Goal: Navigation & Orientation: Find specific page/section

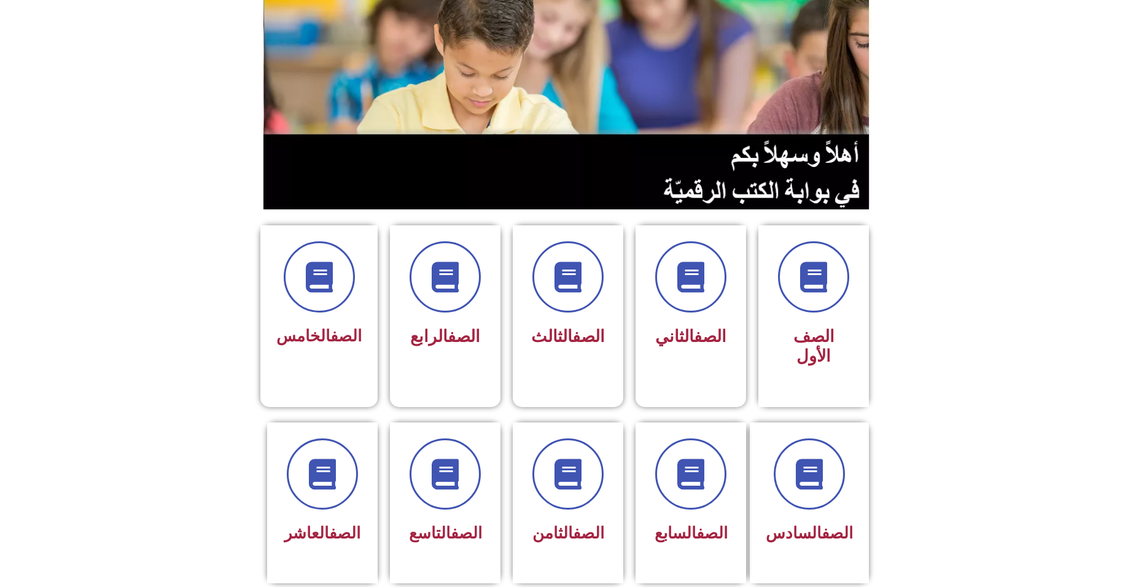
scroll to position [123, 0]
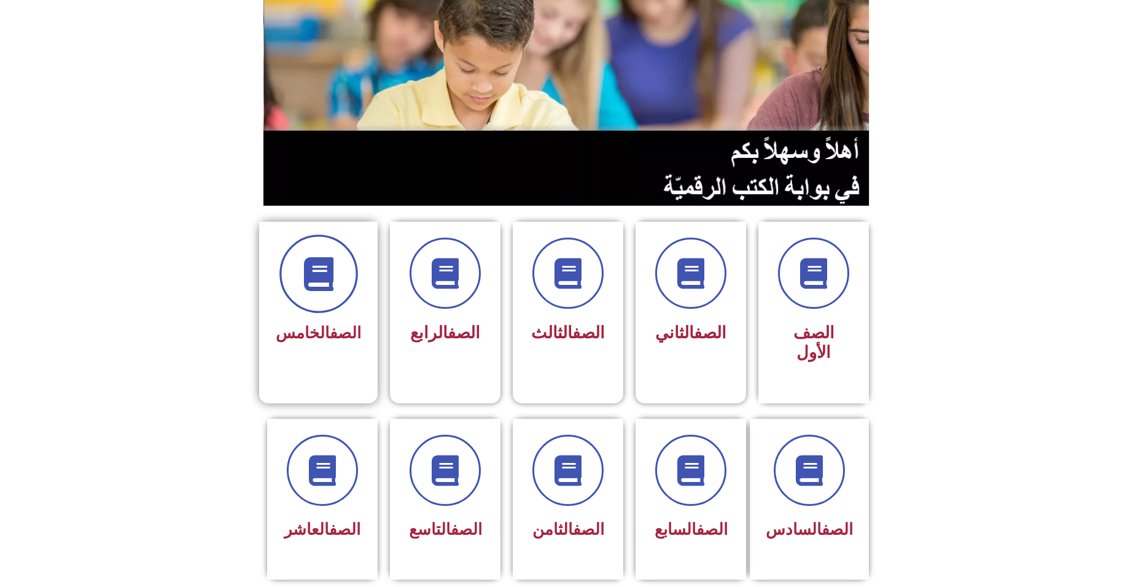
click at [334, 257] on icon at bounding box center [319, 274] width 34 height 34
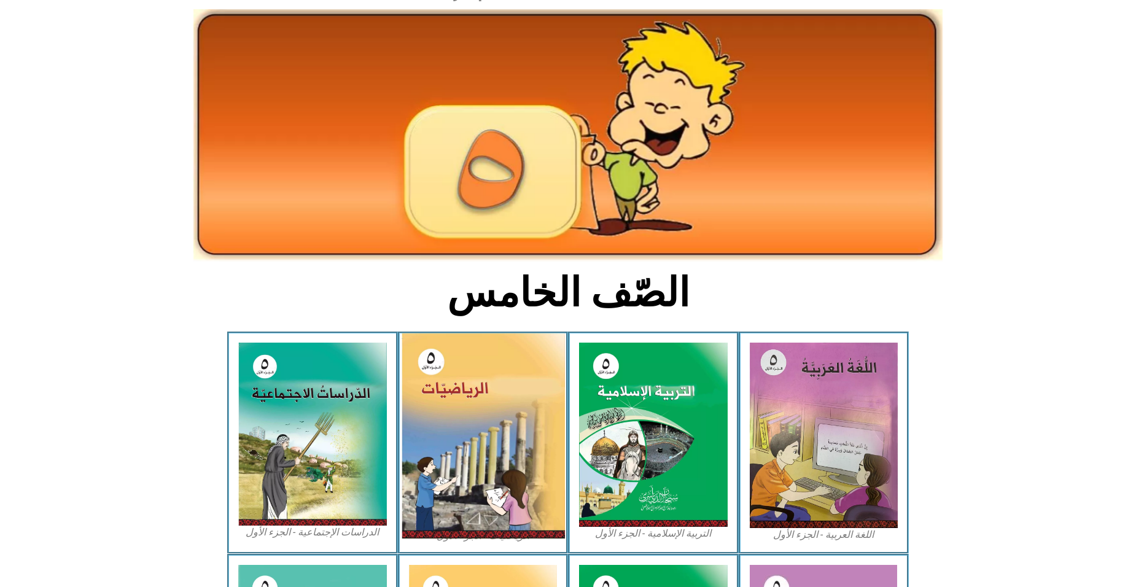
scroll to position [123, 0]
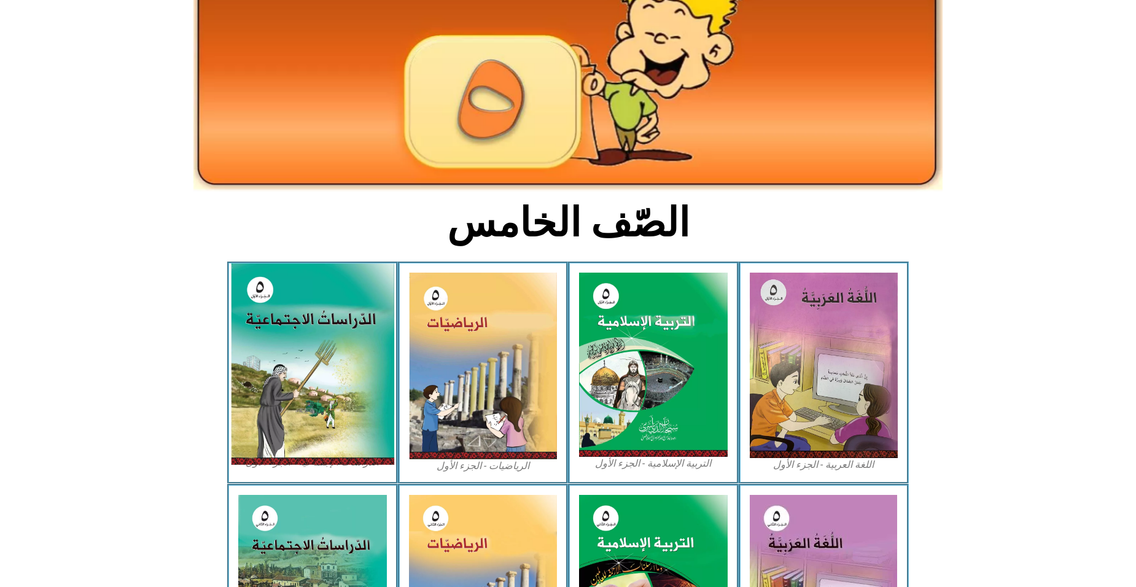
click at [312, 318] on img at bounding box center [312, 364] width 163 height 201
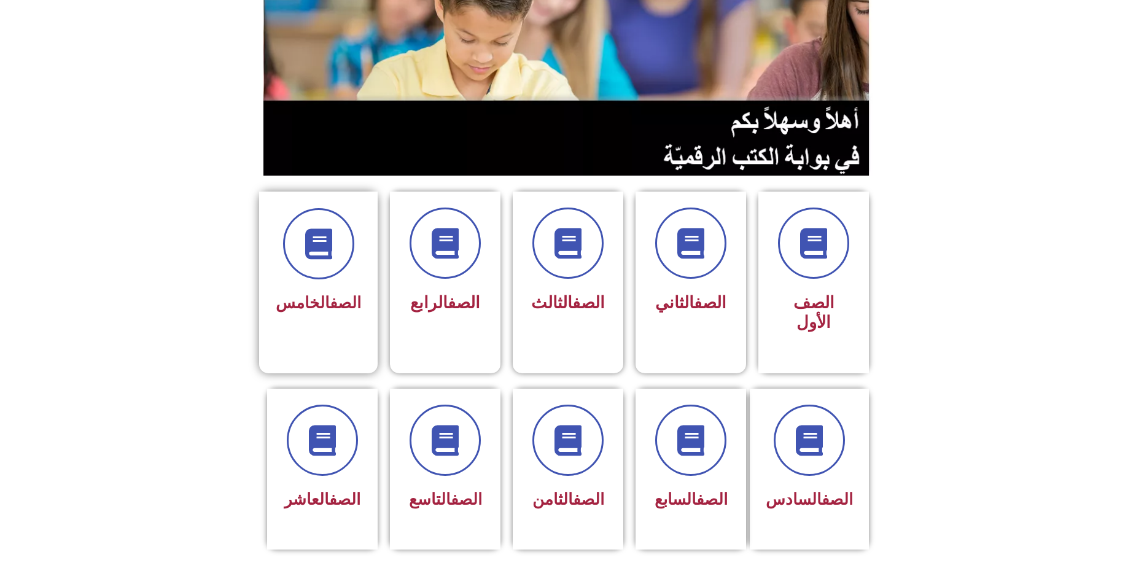
scroll to position [184, 0]
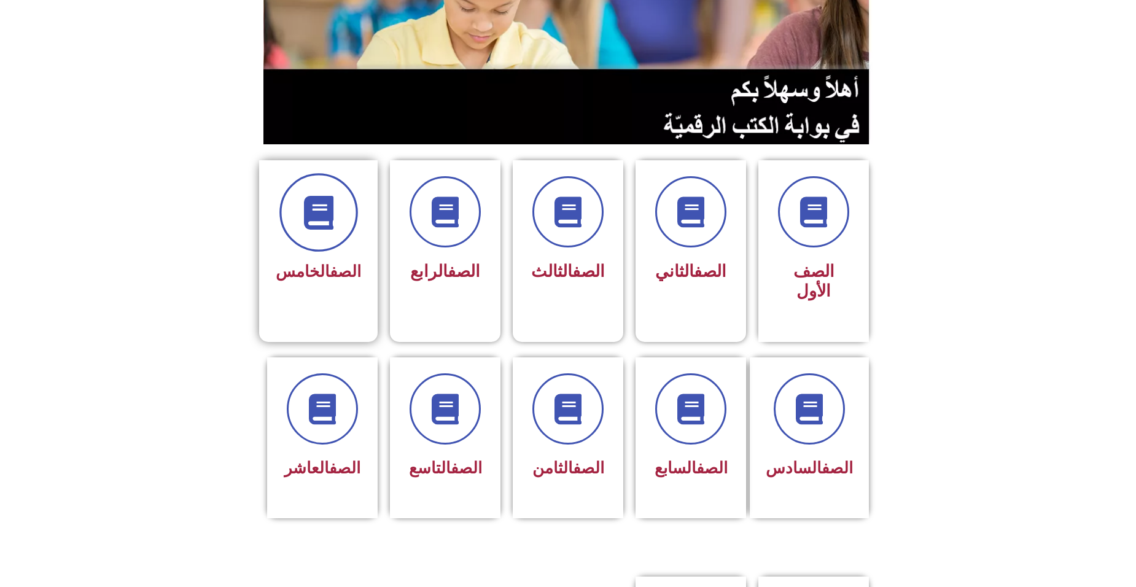
click at [314, 203] on span at bounding box center [318, 212] width 79 height 79
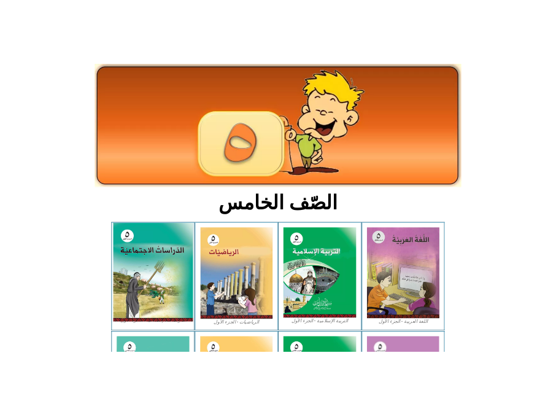
scroll to position [33, 0]
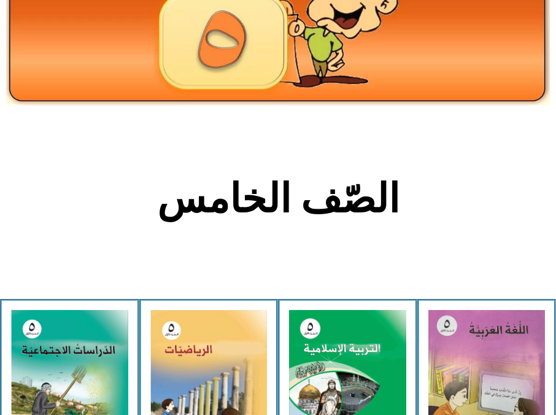
scroll to position [155, 0]
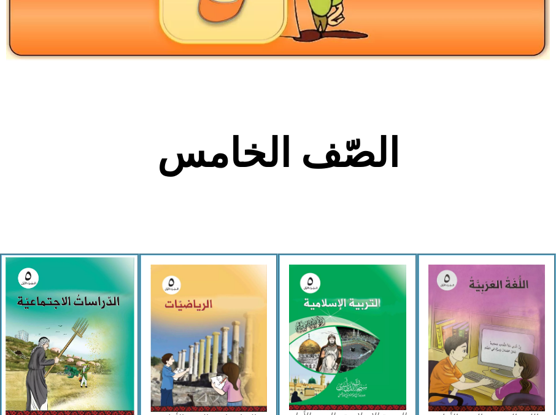
click at [65, 331] on img at bounding box center [69, 337] width 129 height 159
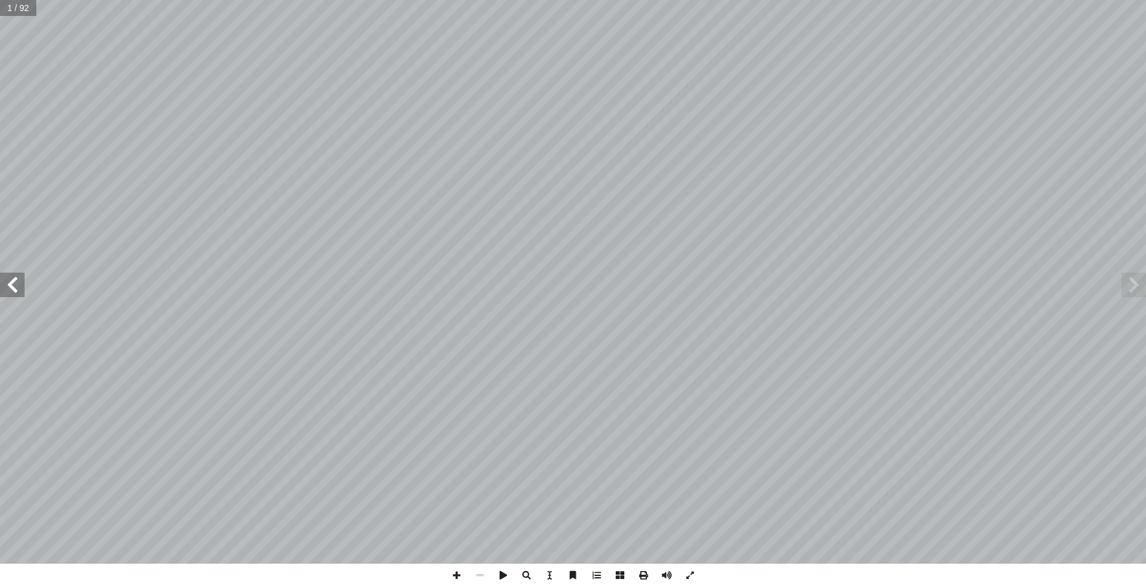
click at [565, 279] on span at bounding box center [1133, 285] width 25 height 25
click at [20, 297] on span at bounding box center [12, 285] width 25 height 25
click at [19, 297] on span at bounding box center [12, 285] width 25 height 25
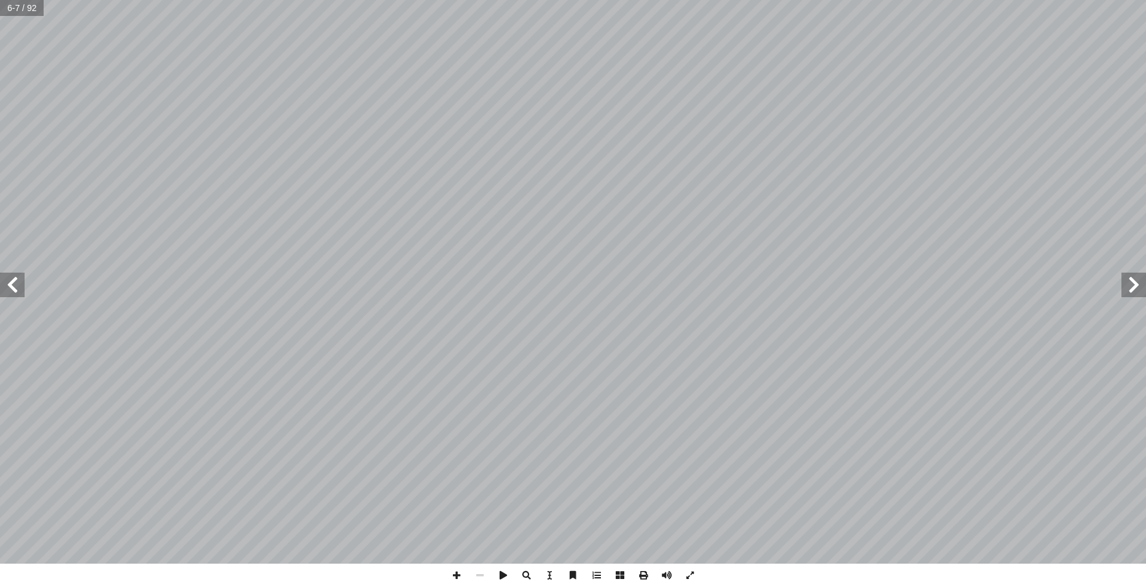
click at [565, 292] on span at bounding box center [1133, 285] width 25 height 25
